Goal: Task Accomplishment & Management: Manage account settings

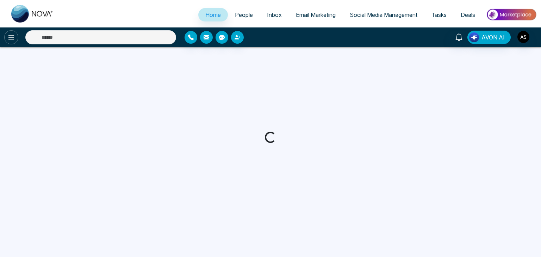
select select "*"
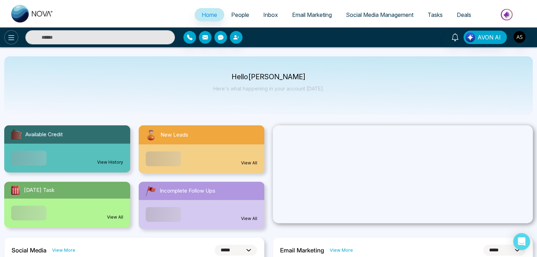
click at [11, 38] on icon at bounding box center [11, 37] width 8 height 8
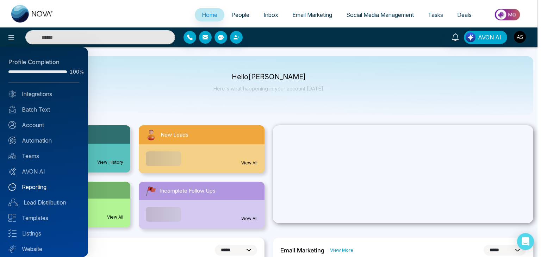
scroll to position [20, 0]
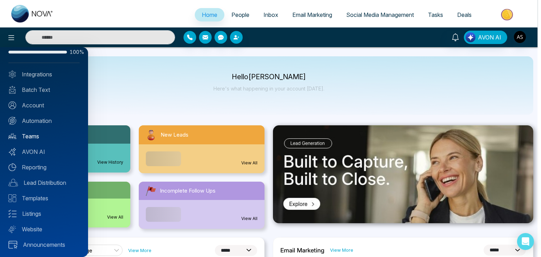
click at [50, 133] on link "Teams" at bounding box center [43, 136] width 71 height 8
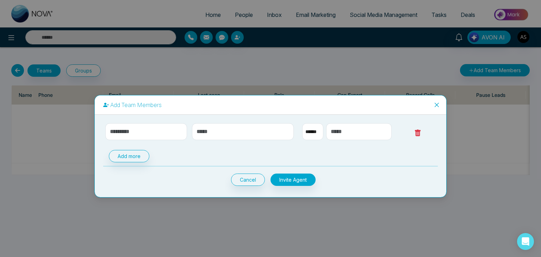
select select "**"
click at [172, 130] on input "text" at bounding box center [146, 131] width 82 height 17
click at [144, 134] on input "****" at bounding box center [146, 131] width 82 height 17
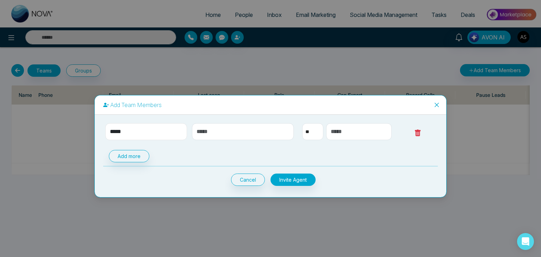
type input "****"
click at [206, 131] on input "text" at bounding box center [243, 131] width 102 height 17
click at [159, 132] on input "****" at bounding box center [146, 131] width 82 height 17
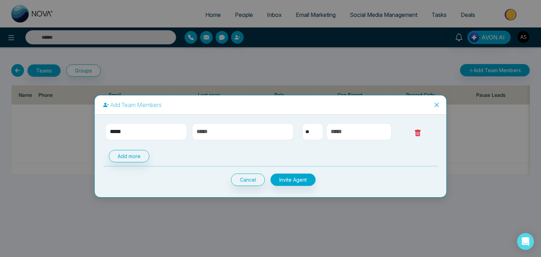
type input "*****"
click at [206, 131] on input "text" at bounding box center [243, 131] width 102 height 17
type input "**********"
click at [312, 134] on select "** **** *** *** *** **** ***" at bounding box center [312, 131] width 21 height 17
select select "***"
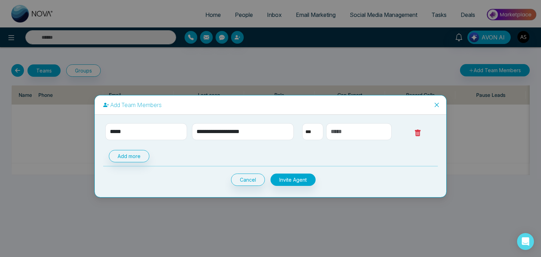
click at [302, 123] on select "** **** *** *** *** **** ***" at bounding box center [312, 131] width 21 height 17
click at [349, 135] on input "text" at bounding box center [359, 131] width 66 height 17
type input "**********"
click at [304, 177] on button "Invite Agent" at bounding box center [292, 180] width 45 height 12
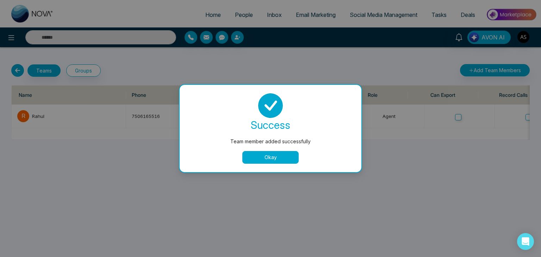
click at [282, 155] on button "Okay" at bounding box center [270, 157] width 56 height 13
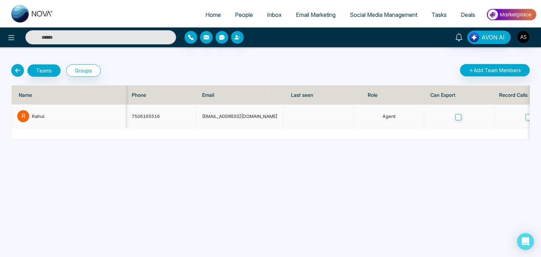
scroll to position [0, 230]
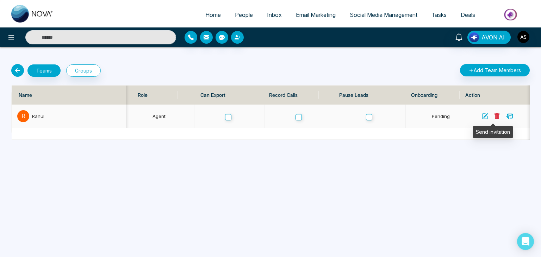
click at [507, 116] on icon at bounding box center [510, 116] width 6 height 5
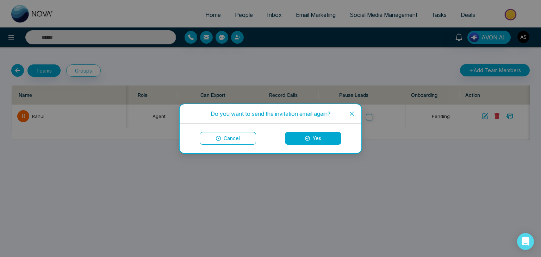
click at [316, 137] on button "Yes" at bounding box center [313, 138] width 56 height 13
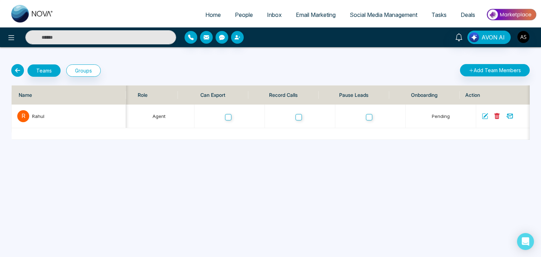
click at [15, 71] on icon at bounding box center [17, 70] width 13 height 13
select select "*"
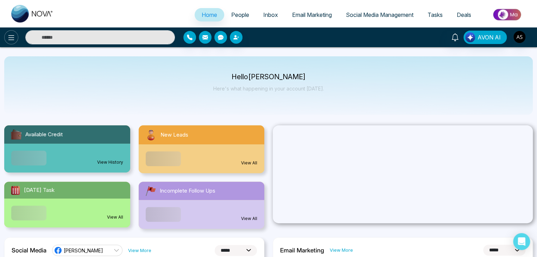
click at [8, 40] on icon at bounding box center [11, 37] width 6 height 5
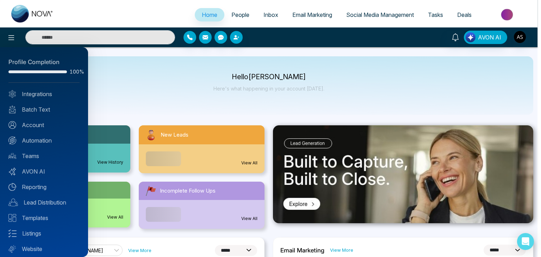
scroll to position [20, 0]
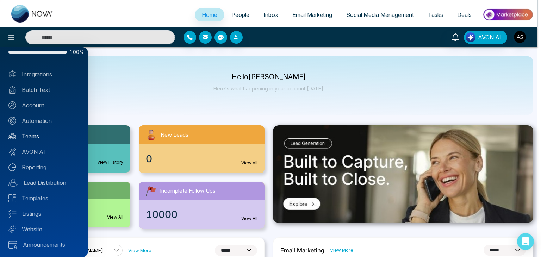
click at [43, 136] on link "Teams" at bounding box center [43, 136] width 71 height 8
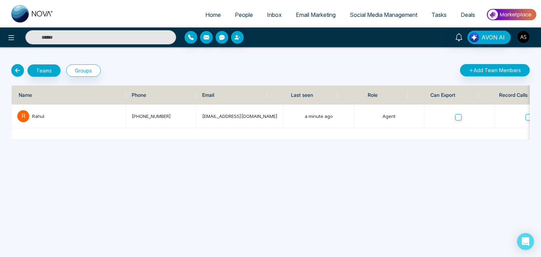
click at [18, 66] on icon at bounding box center [17, 70] width 13 height 13
select select "*"
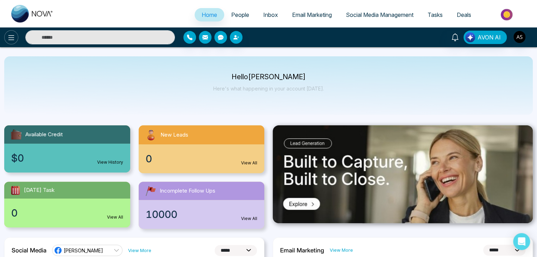
click at [14, 39] on icon at bounding box center [11, 37] width 8 height 8
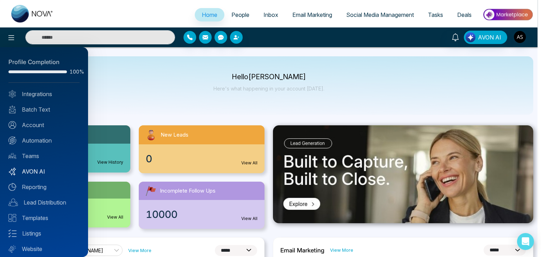
scroll to position [20, 0]
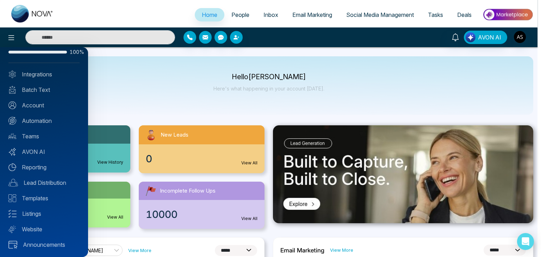
click at [175, 103] on div at bounding box center [270, 128] width 541 height 257
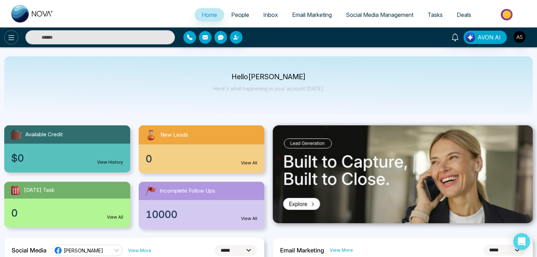
click at [13, 36] on icon at bounding box center [11, 37] width 8 height 8
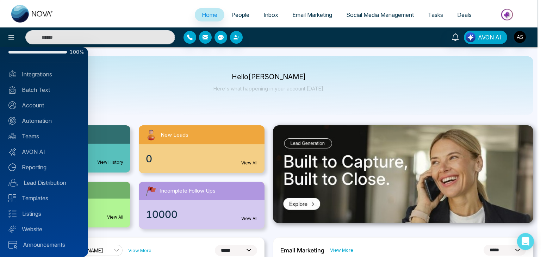
scroll to position [0, 0]
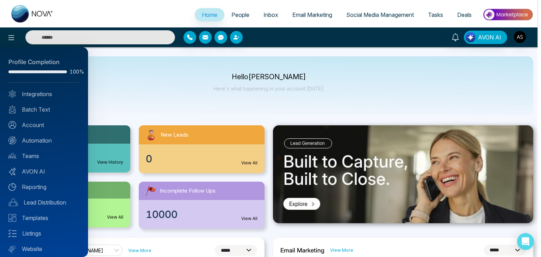
click at [237, 81] on div at bounding box center [270, 128] width 541 height 257
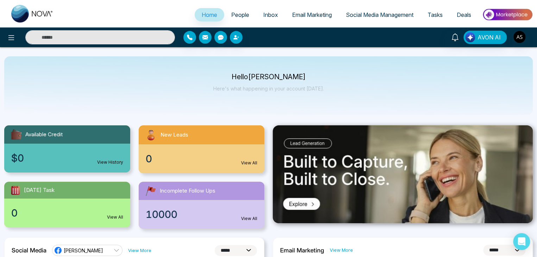
click at [238, 12] on span "People" at bounding box center [240, 14] width 18 height 7
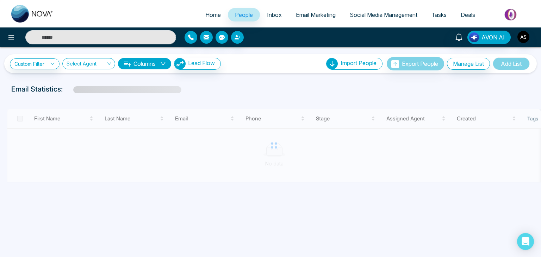
click at [280, 14] on link "Inbox" at bounding box center [274, 14] width 29 height 13
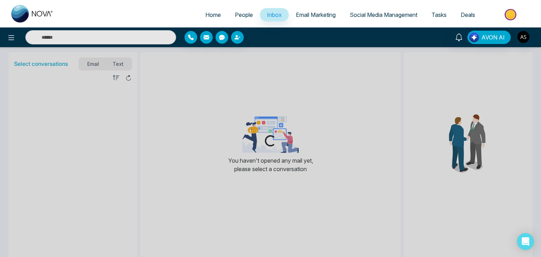
click at [205, 16] on span "Home" at bounding box center [212, 14] width 15 height 7
select select "*"
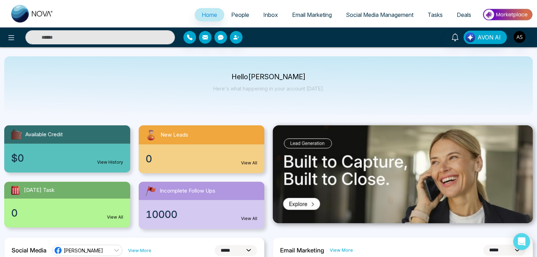
click at [236, 17] on span "People" at bounding box center [240, 14] width 18 height 7
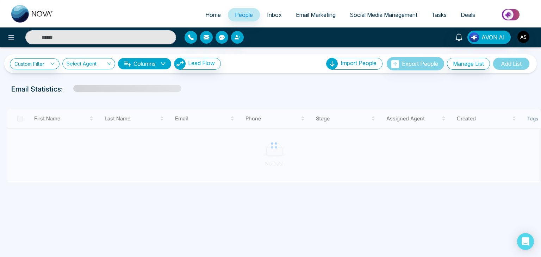
click at [274, 11] on link "Inbox" at bounding box center [274, 14] width 29 height 13
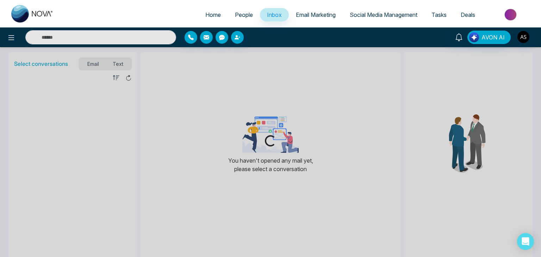
click at [235, 11] on span "People" at bounding box center [244, 14] width 18 height 7
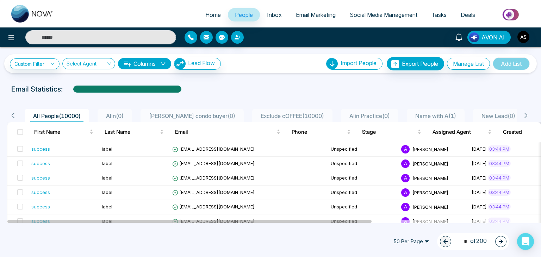
click at [275, 12] on span "Inbox" at bounding box center [274, 14] width 15 height 7
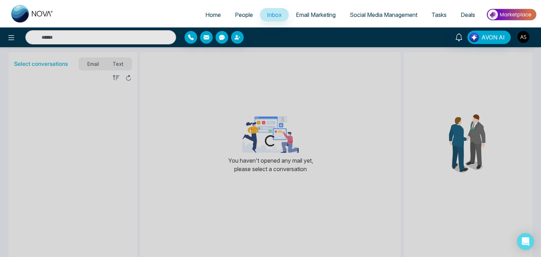
click at [306, 8] on link "Email Marketing" at bounding box center [316, 14] width 54 height 13
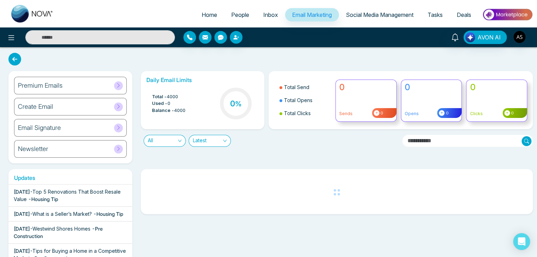
click at [382, 12] on span "Social Media Management" at bounding box center [380, 14] width 68 height 7
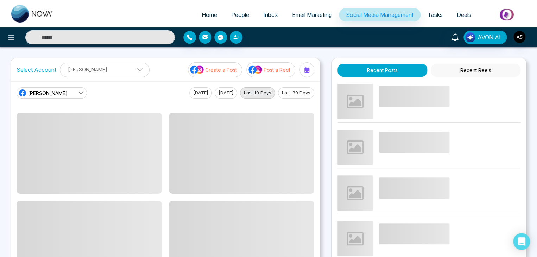
click at [430, 13] on span "Tasks" at bounding box center [435, 14] width 15 height 7
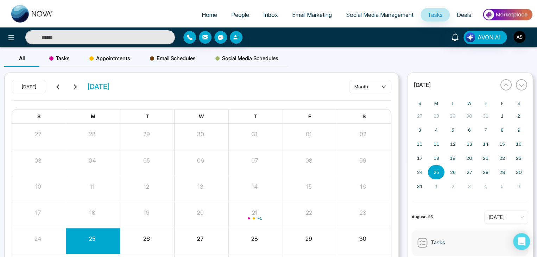
click at [466, 13] on span "Deals" at bounding box center [464, 14] width 14 height 7
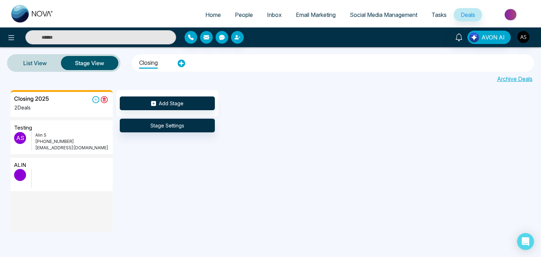
click at [245, 15] on span "People" at bounding box center [244, 14] width 18 height 7
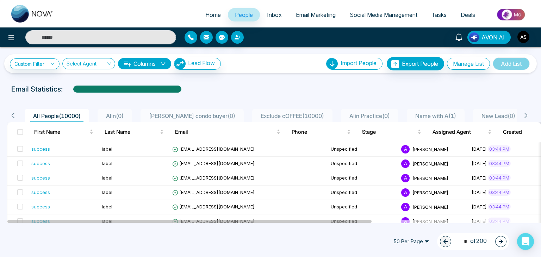
click at [150, 66] on button "Columns" at bounding box center [144, 63] width 53 height 11
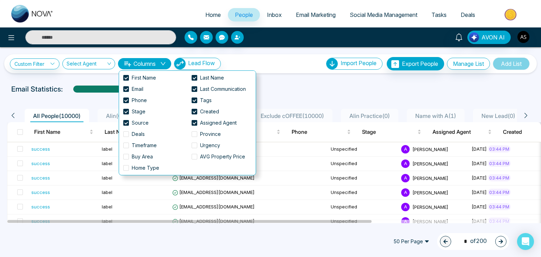
click at [150, 66] on button "Columns" at bounding box center [144, 63] width 53 height 11
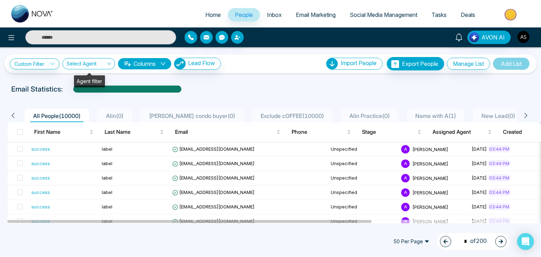
click at [107, 67] on div "Select Agent" at bounding box center [88, 63] width 53 height 11
drag, startPoint x: 107, startPoint y: 67, endPoint x: 46, endPoint y: 66, distance: 60.6
click at [46, 66] on div "**********" at bounding box center [115, 64] width 211 height 12
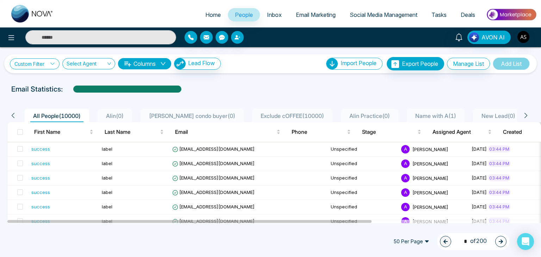
click at [46, 66] on link "Custom Filter" at bounding box center [35, 63] width 50 height 11
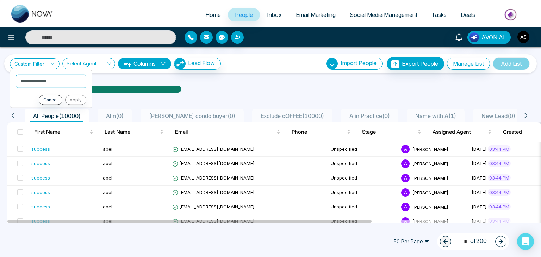
click at [46, 66] on link "Custom Filter" at bounding box center [35, 63] width 50 height 11
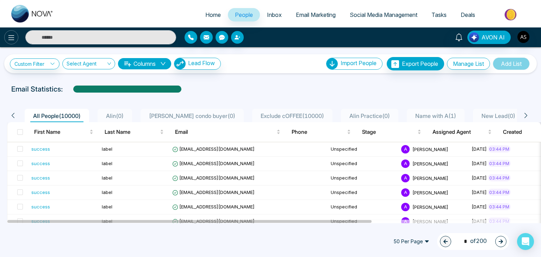
click at [9, 42] on button at bounding box center [11, 37] width 14 height 14
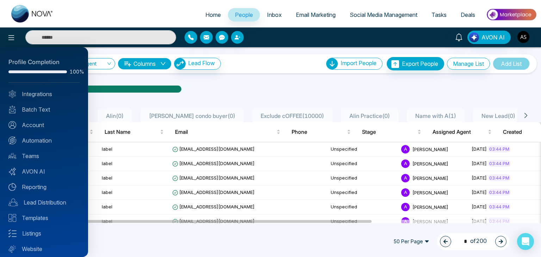
click at [294, 73] on div at bounding box center [270, 128] width 541 height 257
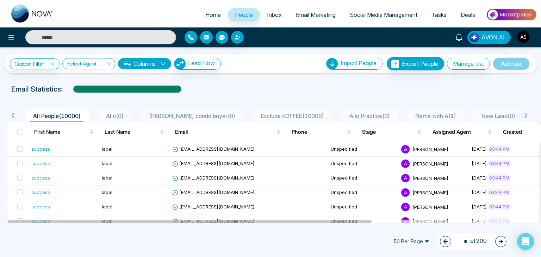
click at [216, 13] on link "Home" at bounding box center [213, 14] width 30 height 13
select select "*"
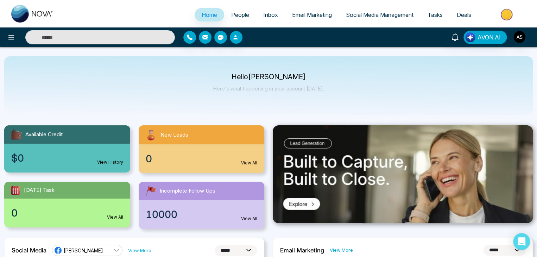
click at [241, 17] on span "People" at bounding box center [240, 14] width 18 height 7
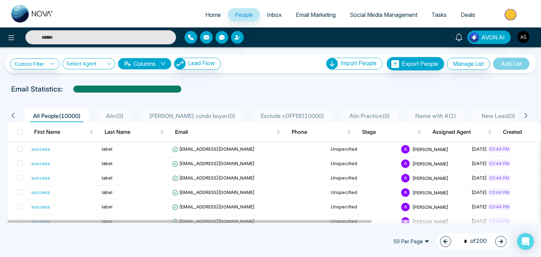
click at [270, 13] on span "Inbox" at bounding box center [274, 14] width 15 height 7
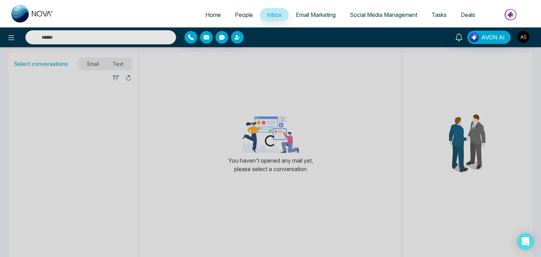
click at [214, 15] on span "Home" at bounding box center [212, 14] width 15 height 7
select select "*"
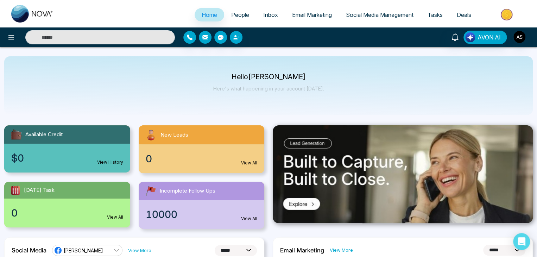
click at [234, 12] on span "People" at bounding box center [240, 14] width 18 height 7
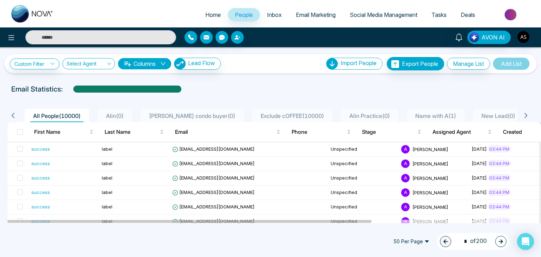
click at [320, 10] on link "Email Marketing" at bounding box center [316, 14] width 54 height 13
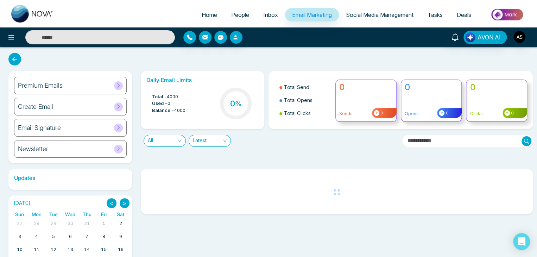
click at [376, 13] on span "Social Media Management" at bounding box center [380, 14] width 68 height 7
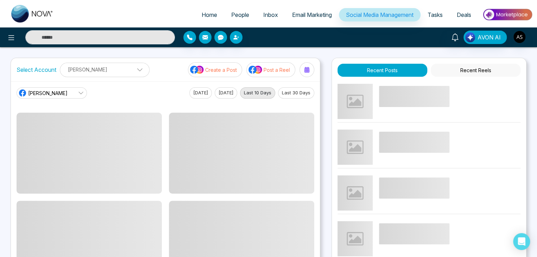
click at [430, 13] on span "Tasks" at bounding box center [435, 14] width 15 height 7
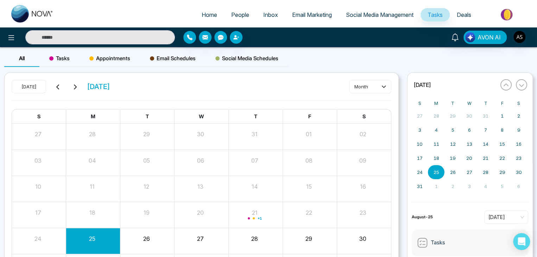
click at [306, 16] on span "Email Marketing" at bounding box center [312, 14] width 40 height 7
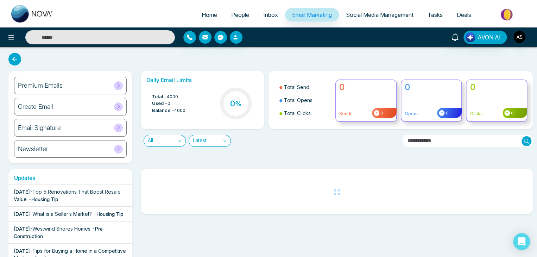
click at [235, 17] on span "People" at bounding box center [240, 14] width 18 height 7
